Goal: Task Accomplishment & Management: Complete application form

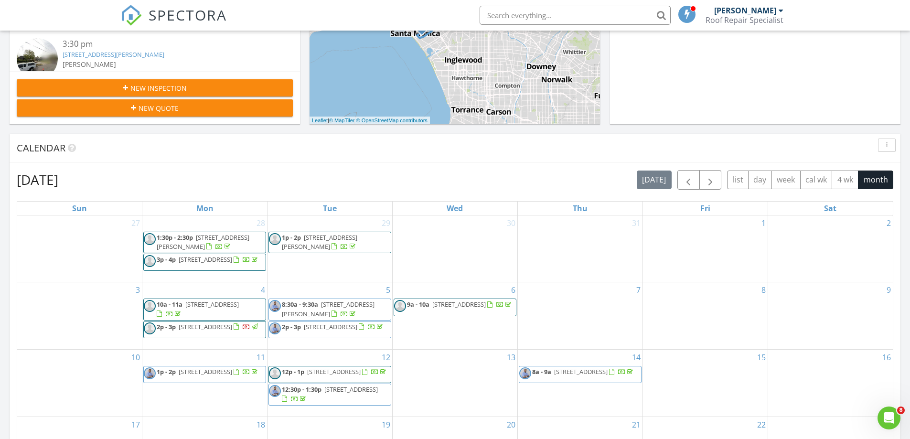
click at [197, 85] on div "New Inspection" at bounding box center [154, 88] width 261 height 10
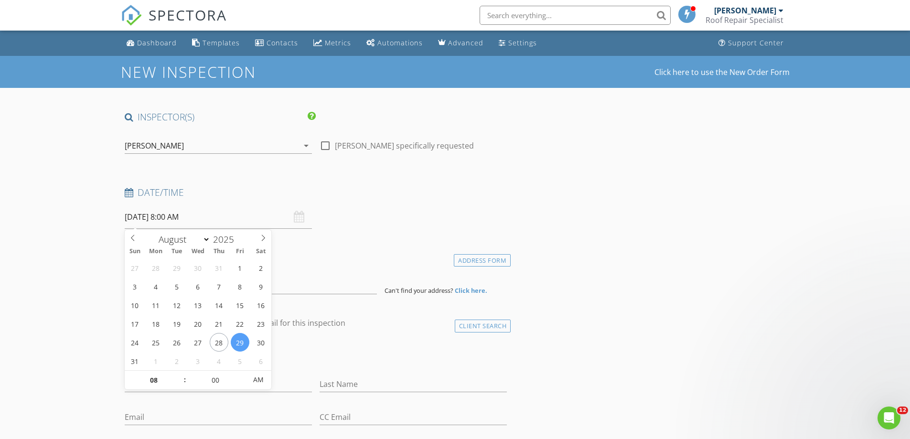
click at [192, 221] on input "08/29/2025 8:00 AM" at bounding box center [218, 216] width 187 height 23
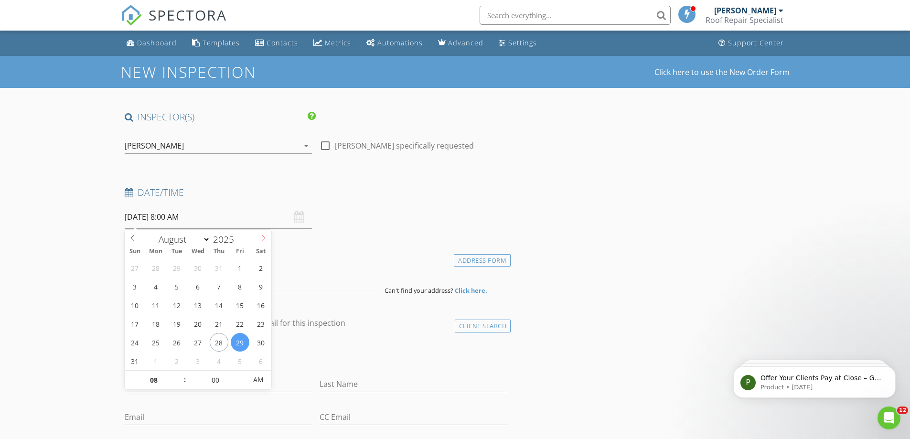
select select "8"
click at [260, 236] on icon at bounding box center [263, 238] width 7 height 7
type input "09/02/2025 8:00 AM"
type input "09"
type input "09/02/2025 9:00 AM"
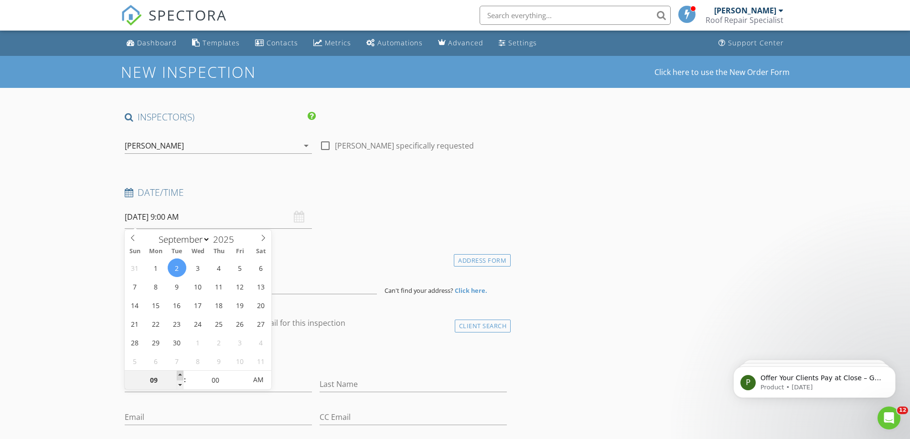
click at [178, 373] on span at bounding box center [180, 376] width 7 height 10
type input "10"
type input "09/02/2025 10:00 AM"
click at [178, 373] on span at bounding box center [180, 376] width 7 height 10
type input "11"
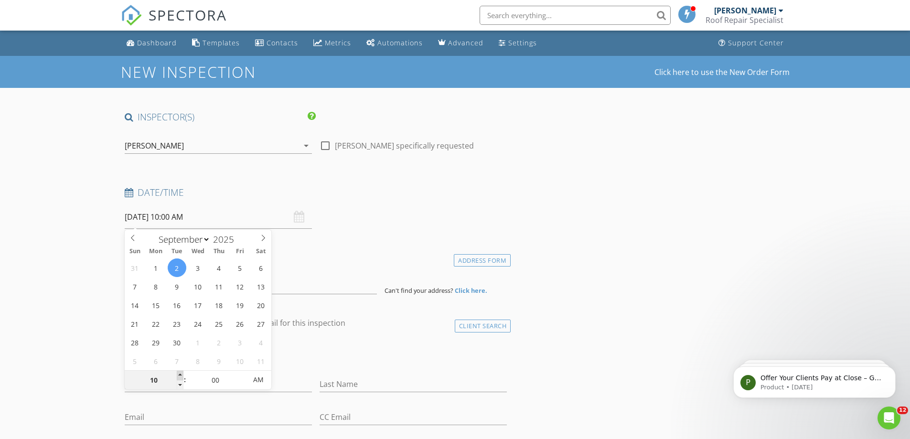
type input "09/02/2025 11:00 AM"
click at [178, 373] on span at bounding box center [180, 376] width 7 height 10
type input "12"
type input "09/02/2025 12:00 PM"
click at [178, 373] on span at bounding box center [180, 376] width 7 height 10
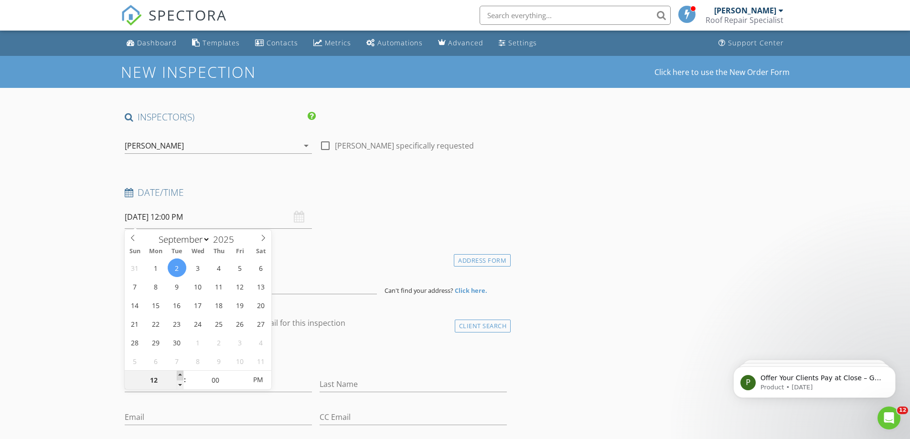
type input "01"
type input "09/02/2025 1:00 PM"
click at [178, 373] on span at bounding box center [180, 376] width 7 height 10
type input "05"
type input "09/02/2025 1:05 PM"
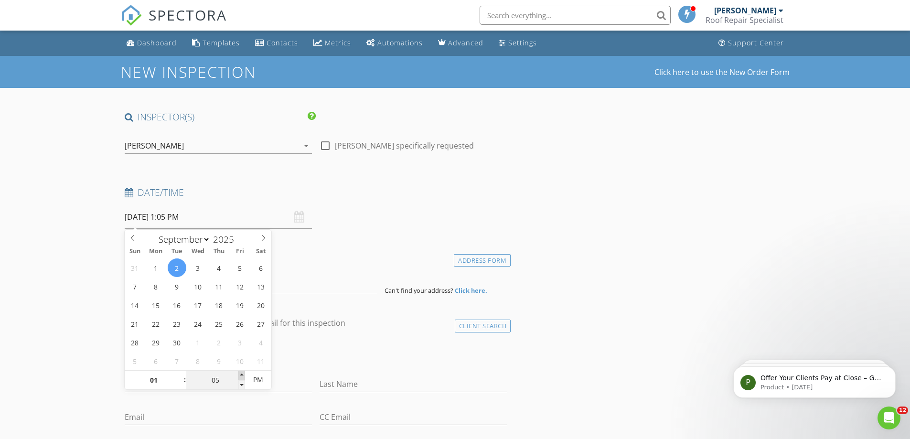
click at [243, 373] on span at bounding box center [241, 376] width 7 height 10
type input "10"
type input "09/02/2025 1:10 PM"
click at [243, 373] on span at bounding box center [241, 376] width 7 height 10
type input "15"
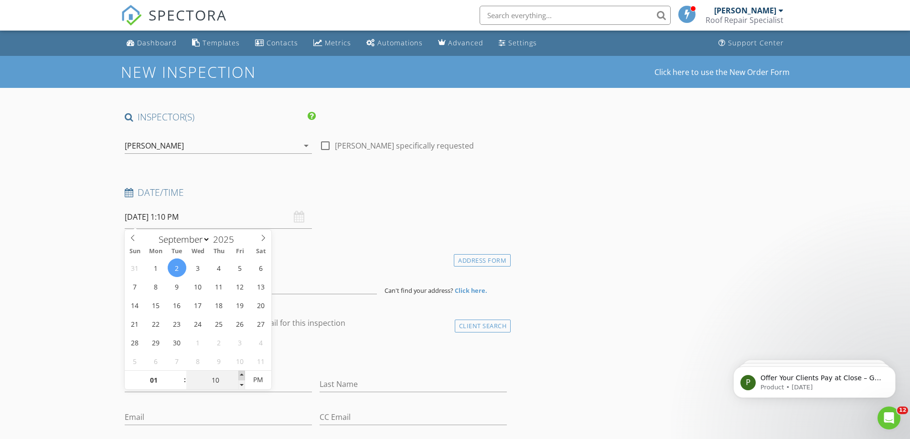
type input "09/02/2025 1:15 PM"
click at [243, 373] on span at bounding box center [241, 376] width 7 height 10
type input "20"
type input "09/02/2025 1:20 PM"
click at [243, 373] on span at bounding box center [241, 376] width 7 height 10
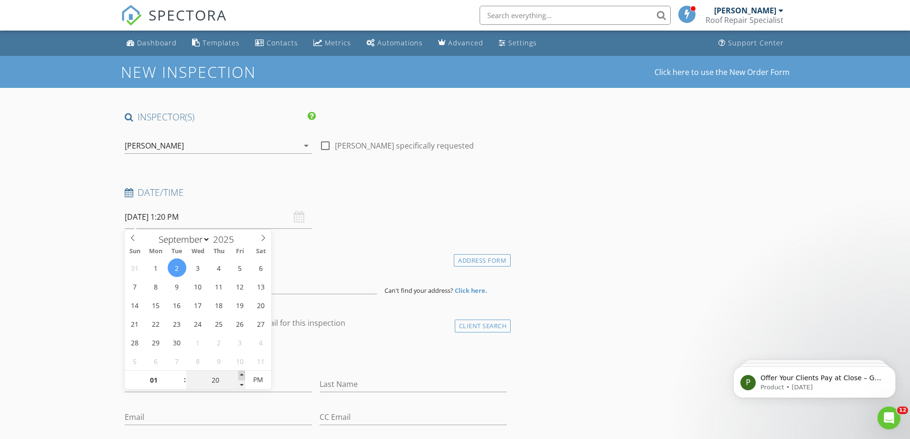
type input "25"
type input "09/02/2025 1:25 PM"
click at [243, 373] on span at bounding box center [241, 376] width 7 height 10
type input "30"
type input "[DATE] 1:30 PM"
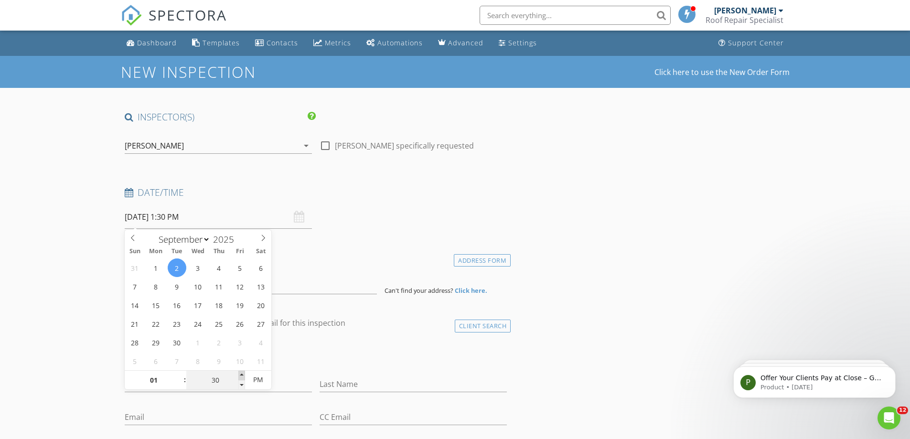
click at [243, 373] on span at bounding box center [241, 376] width 7 height 10
click at [326, 365] on div "check_box_outline_blank Client is a Company/Organization" at bounding box center [316, 356] width 383 height 25
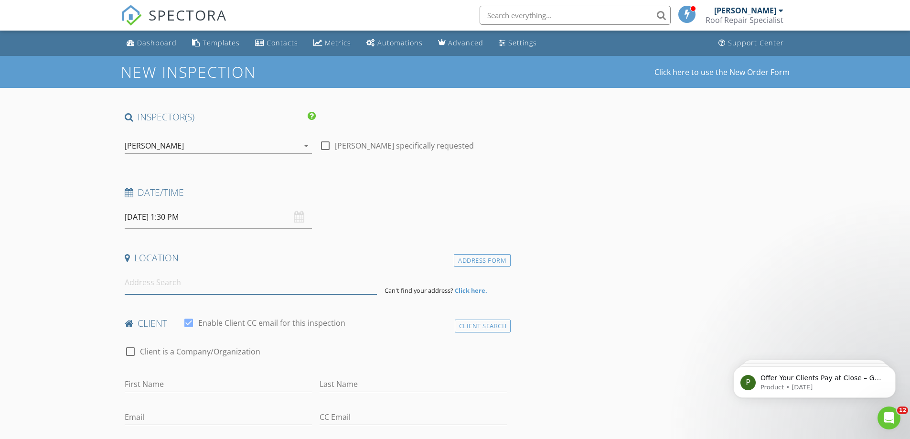
click at [269, 292] on input at bounding box center [251, 282] width 252 height 23
click at [142, 283] on input at bounding box center [251, 282] width 252 height 23
paste input "9025 La Vine St, Rancho Cucamonga, CA 91701, USA"
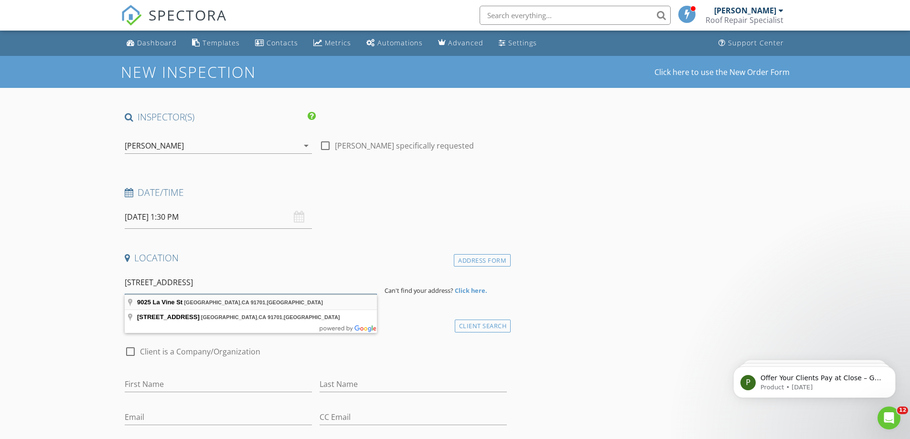
type input "9025 La Vine St, Rancho Cucamonga, CA 91701, USA"
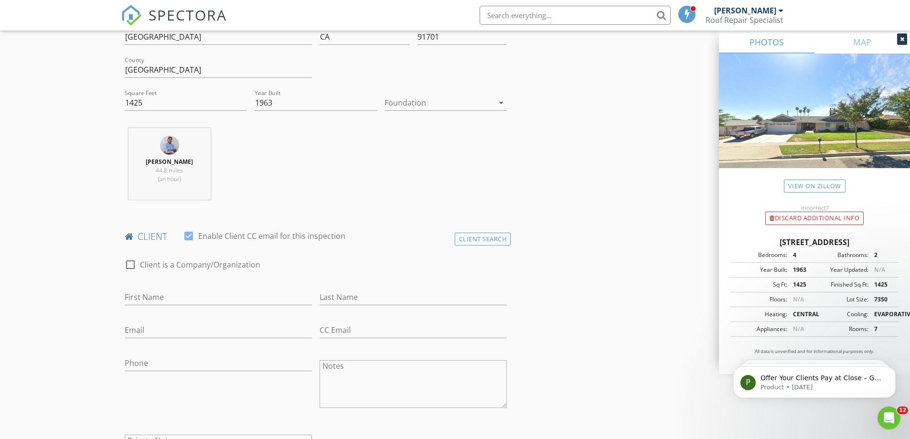
scroll to position [287, 0]
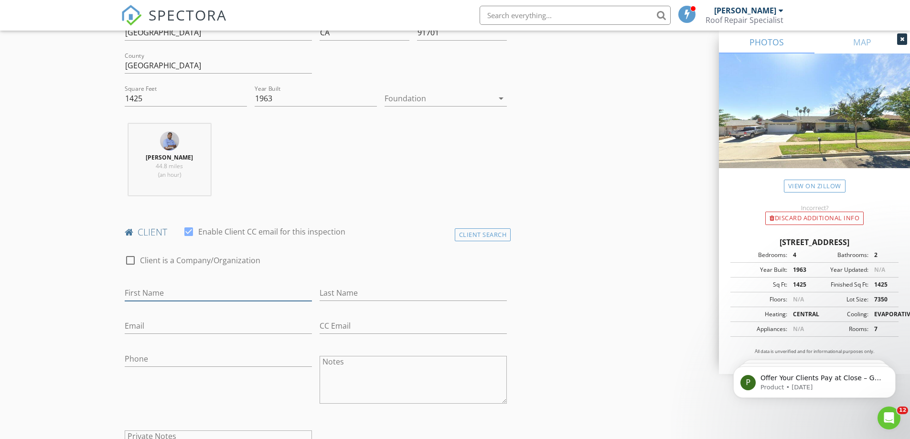
drag, startPoint x: 181, startPoint y: 287, endPoint x: 290, endPoint y: 293, distance: 108.6
click at [181, 287] on input "First Name" at bounding box center [218, 293] width 187 height 16
click at [166, 286] on input "First Name" at bounding box center [218, 293] width 187 height 16
paste input "Carlos Urrutia -"
type input "Carlos Urrutia -"
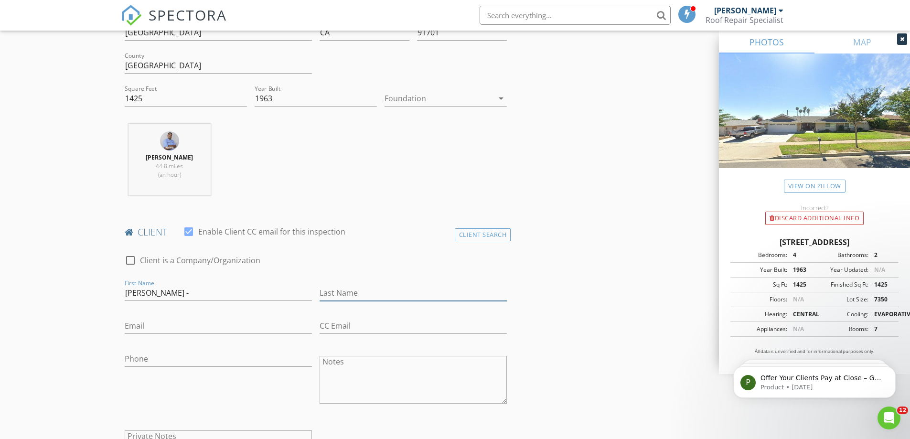
click at [361, 296] on input "Last Name" at bounding box center [413, 293] width 187 height 16
paste input "Carlos Urrutia -"
type input "Carlos Urrutia -"
drag, startPoint x: 147, startPoint y: 293, endPoint x: 205, endPoint y: 291, distance: 58.8
click at [207, 293] on input "Carlos Urrutia -" at bounding box center [218, 293] width 187 height 16
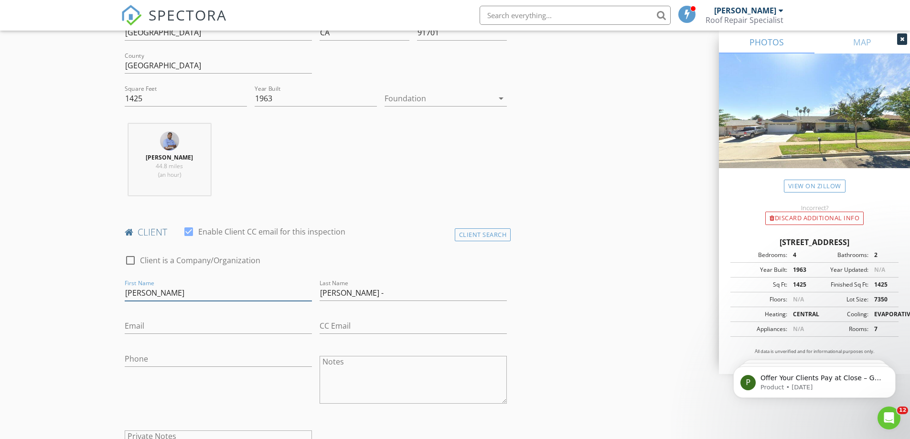
type input "[PERSON_NAME]"
drag, startPoint x: 330, startPoint y: 294, endPoint x: 282, endPoint y: 286, distance: 48.5
click at [284, 287] on div "check_box_outline_blank Client is a Company/Organization First Name Carlos Last…" at bounding box center [316, 368] width 390 height 247
type input "[PERSON_NAME]"
click at [127, 317] on div "Email" at bounding box center [218, 327] width 187 height 31
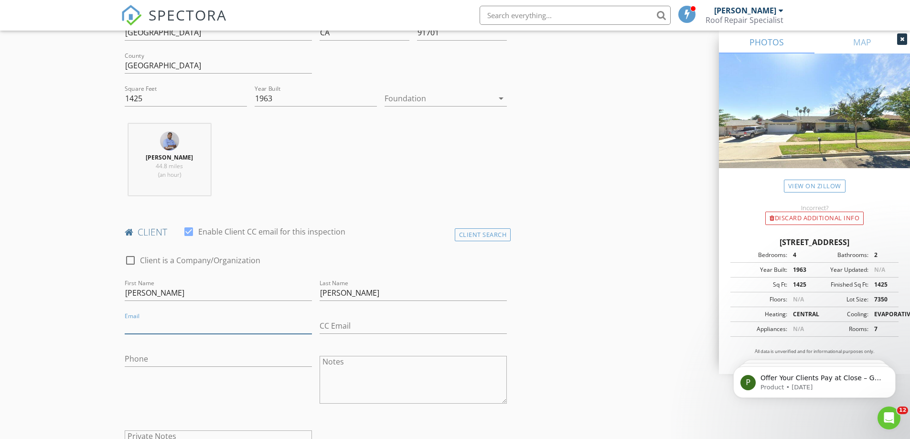
click at [134, 320] on input "Email" at bounding box center [218, 326] width 187 height 16
paste input "[EMAIL_ADDRESS][DOMAIN_NAME]"
type input "[EMAIL_ADDRESS][DOMAIN_NAME]"
click at [183, 359] on input "Phone" at bounding box center [218, 359] width 187 height 16
paste input "[PHONE_NUMBER]"
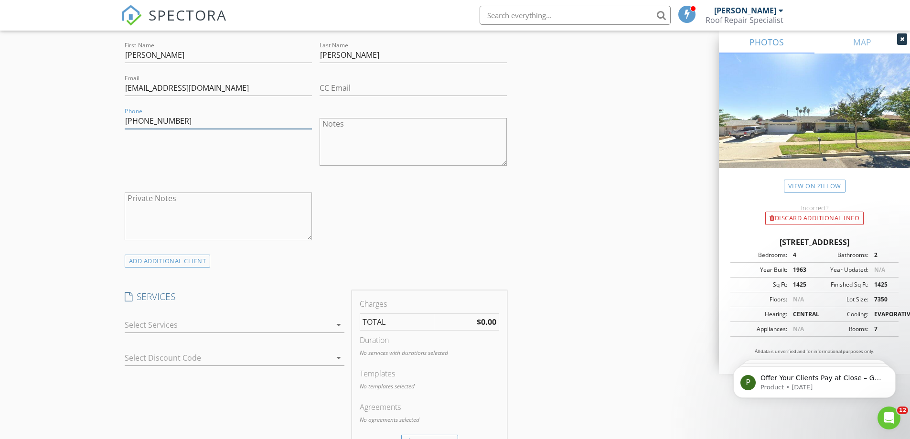
scroll to position [526, 0]
type input "[PHONE_NUMBER]"
click at [339, 325] on icon "arrow_drop_down" at bounding box center [338, 323] width 11 height 11
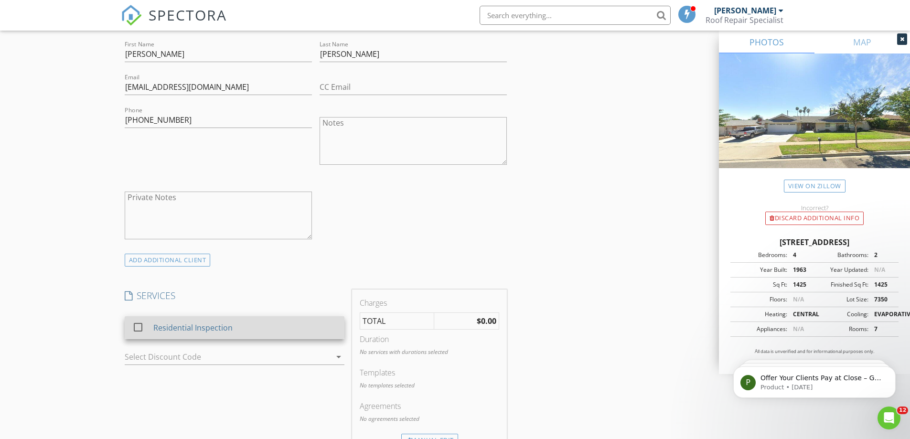
click at [140, 327] on div at bounding box center [138, 327] width 16 height 16
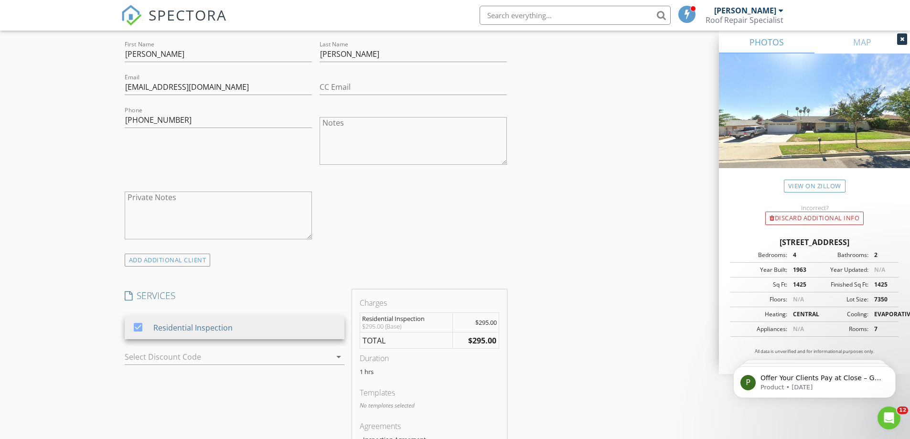
scroll to position [669, 0]
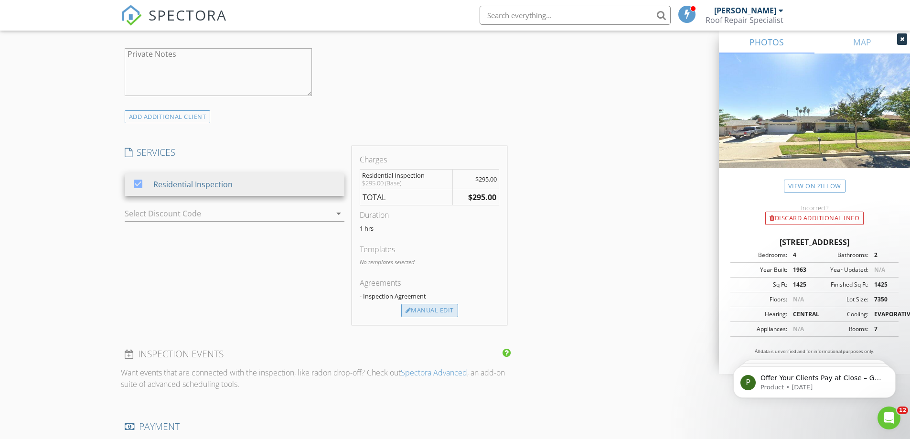
click at [429, 312] on div "Manual Edit" at bounding box center [429, 310] width 57 height 13
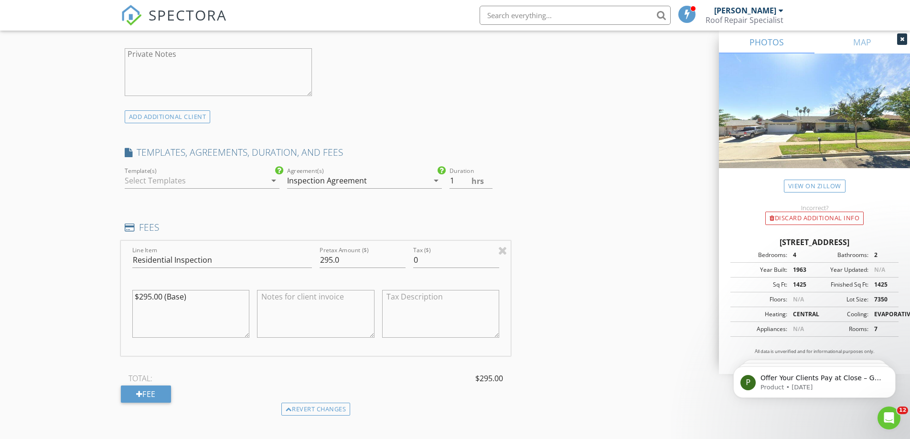
click at [274, 180] on icon "arrow_drop_down" at bounding box center [273, 180] width 11 height 11
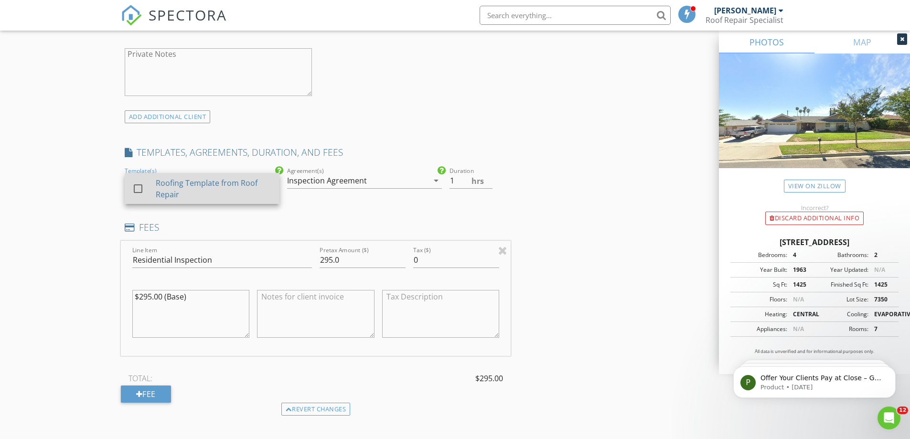
click at [140, 188] on div at bounding box center [138, 189] width 16 height 16
click at [281, 223] on h4 "FEES" at bounding box center [316, 227] width 383 height 12
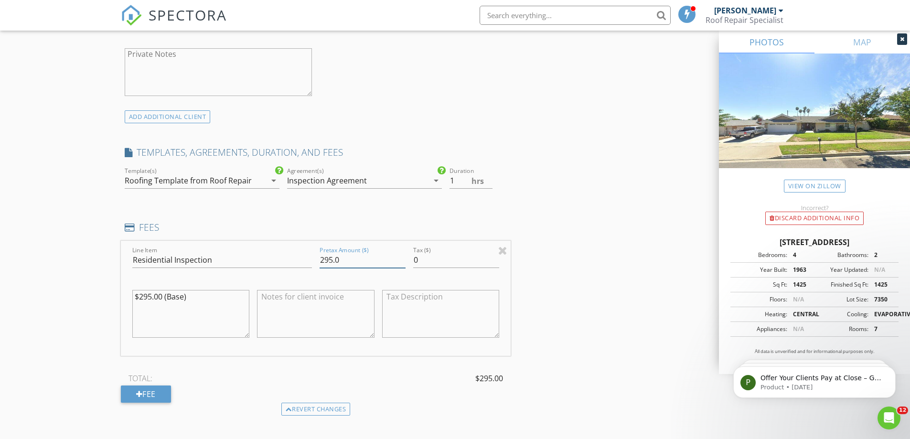
click at [320, 254] on input "295.0" at bounding box center [363, 260] width 86 height 16
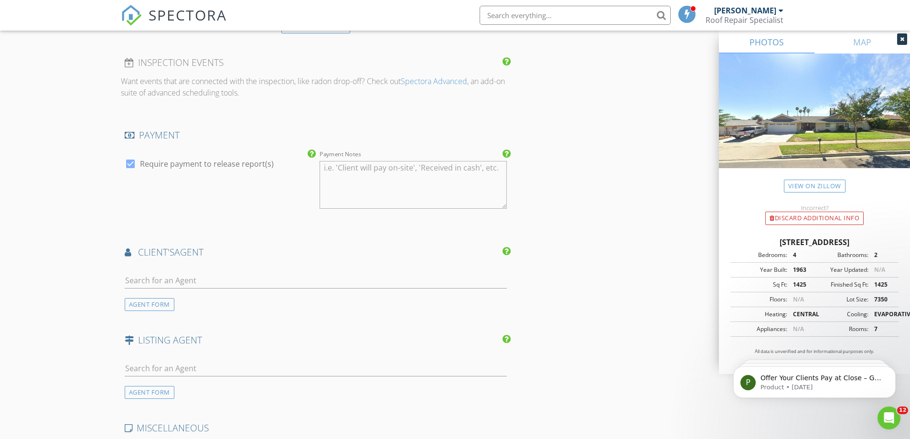
scroll to position [1366, 0]
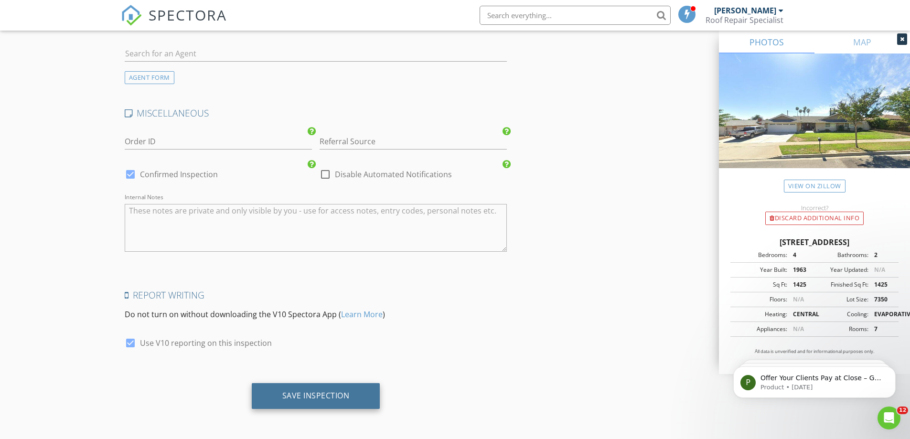
type input "395.0"
click at [344, 393] on div "Save Inspection" at bounding box center [315, 396] width 67 height 10
